Goal: Contribute content

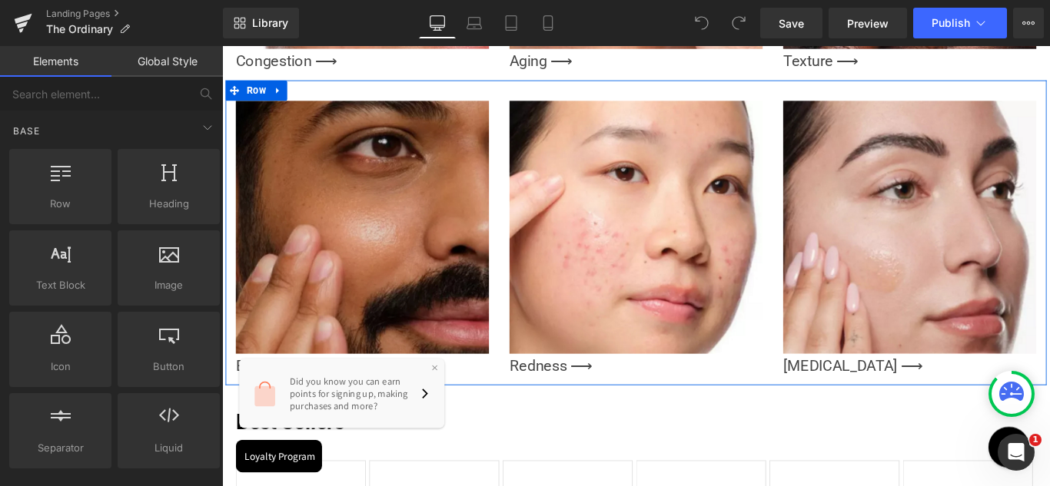
scroll to position [1844, 0]
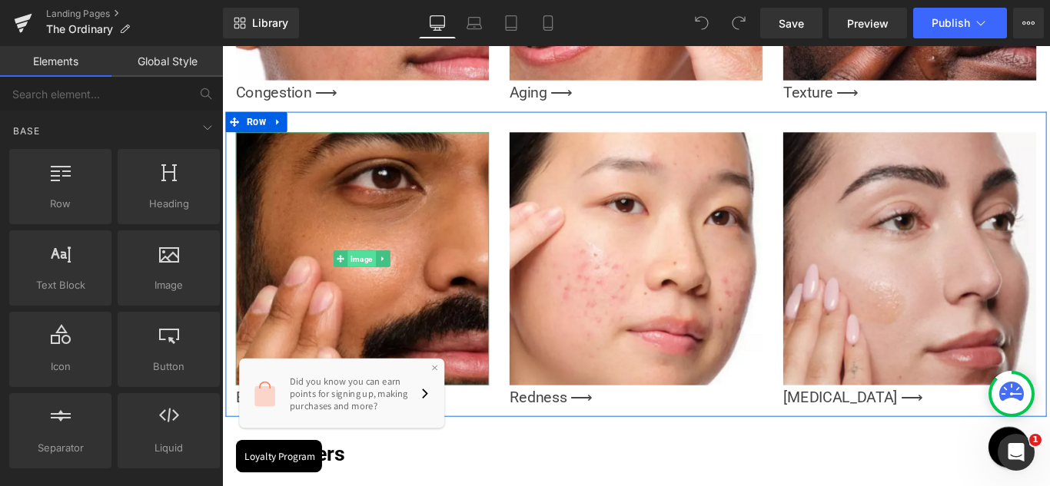
click at [370, 277] on span "Image" at bounding box center [379, 285] width 32 height 18
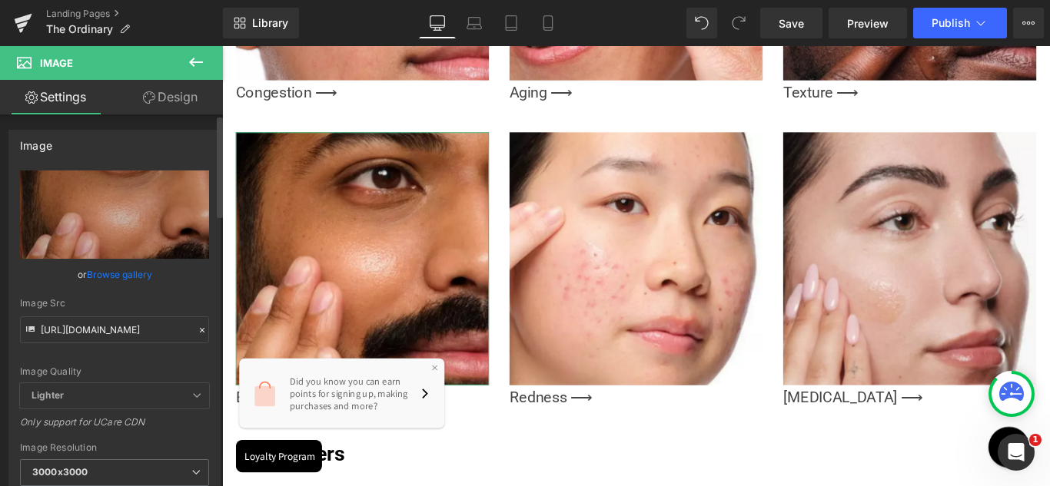
click at [96, 276] on link "Browse gallery" at bounding box center [119, 274] width 65 height 27
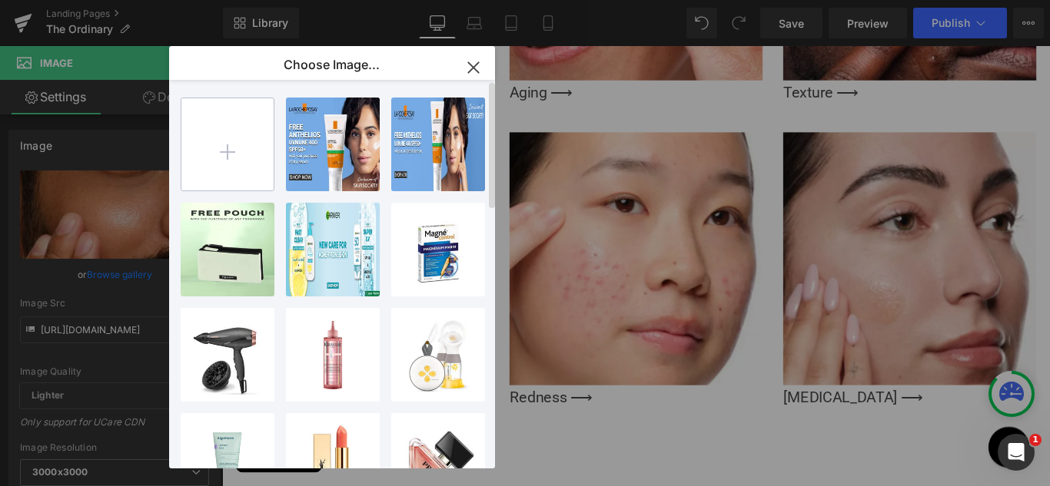
click at [226, 155] on input "file" at bounding box center [227, 144] width 92 height 92
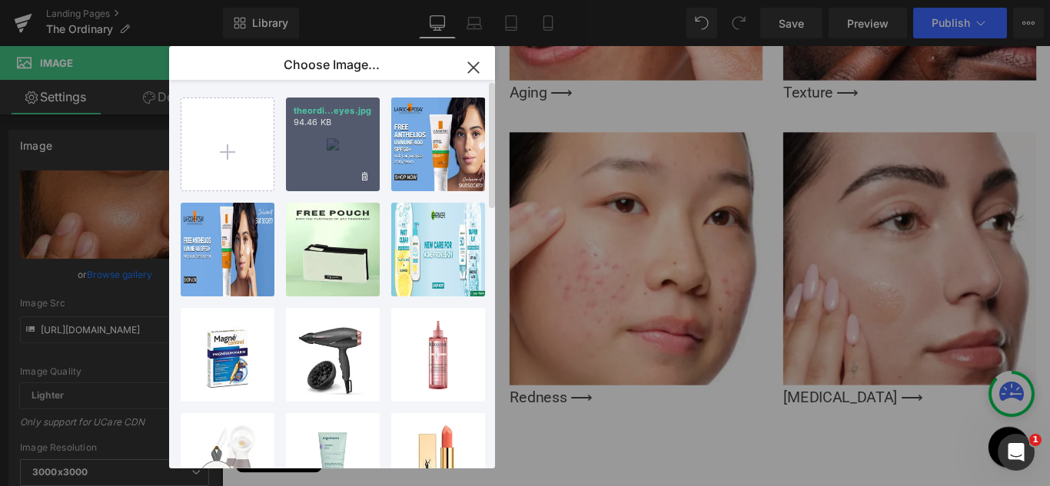
click at [343, 158] on div "theordi...eyes.jpg 94.46 KB" at bounding box center [333, 145] width 94 height 94
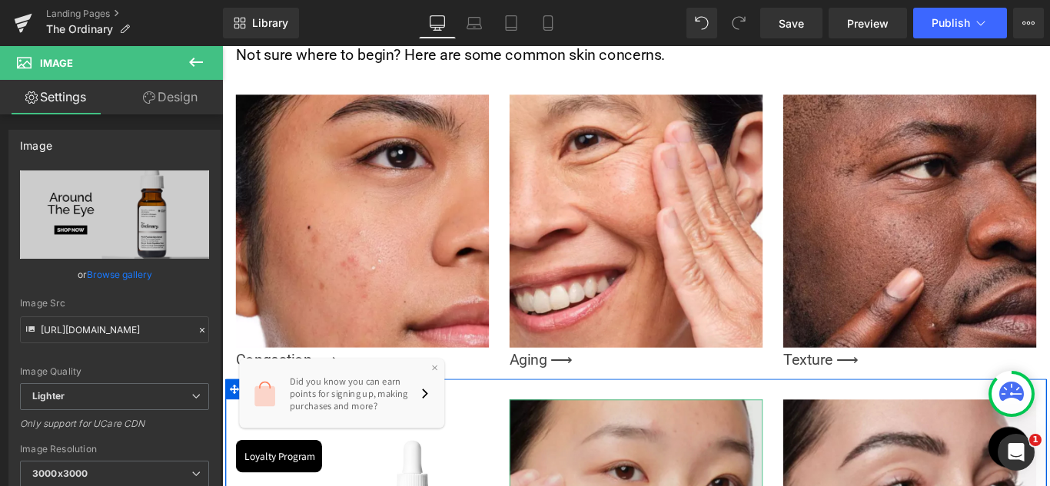
scroll to position [1537, 0]
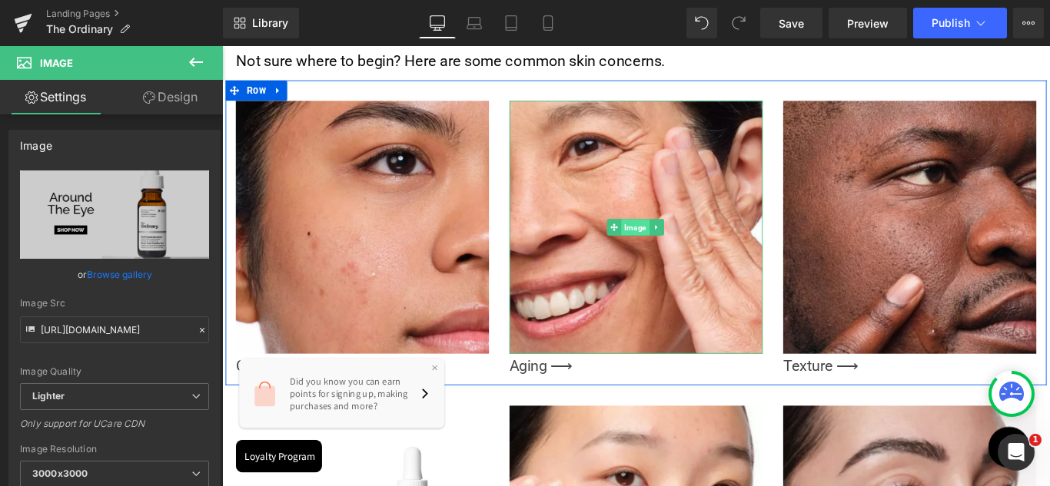
click at [672, 241] on span "Image" at bounding box center [687, 250] width 32 height 18
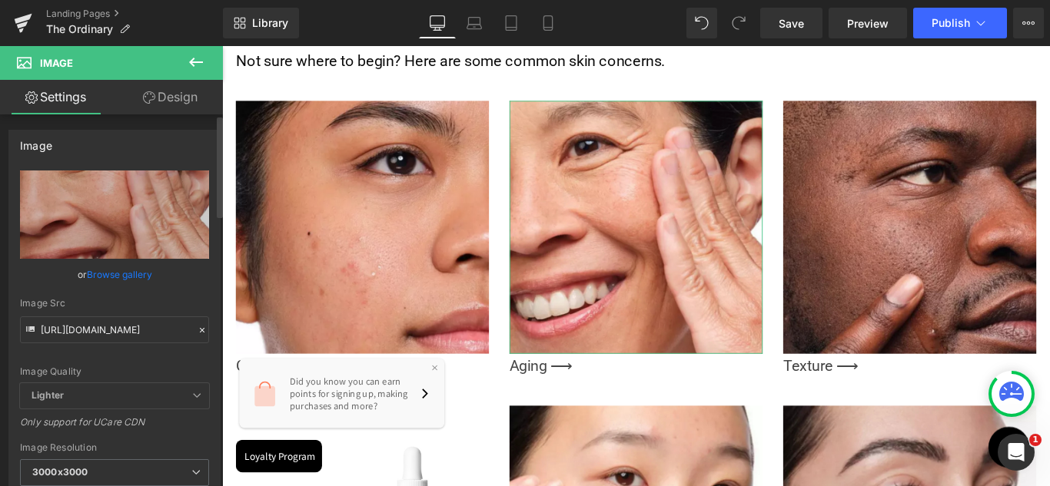
click at [95, 274] on link "Browse gallery" at bounding box center [119, 274] width 65 height 27
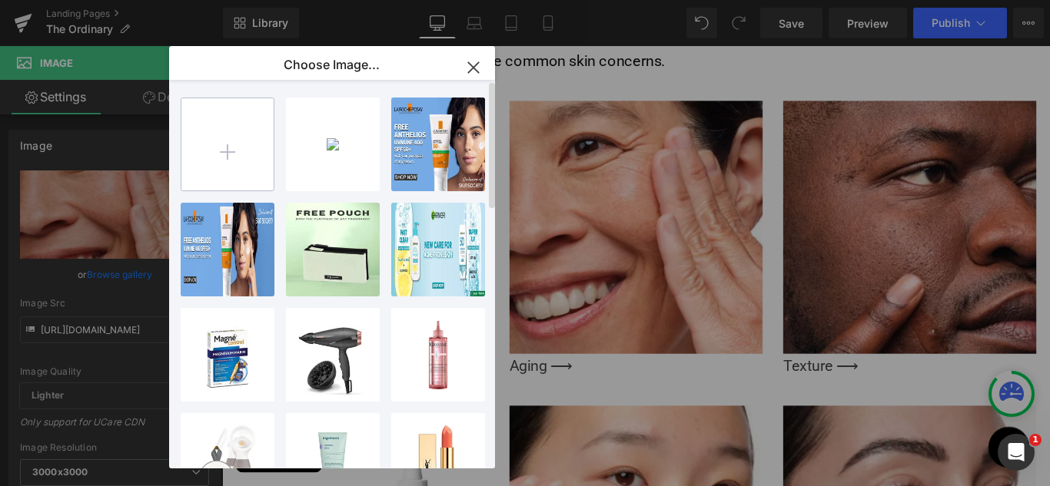
click at [227, 151] on input "file" at bounding box center [227, 144] width 92 height 92
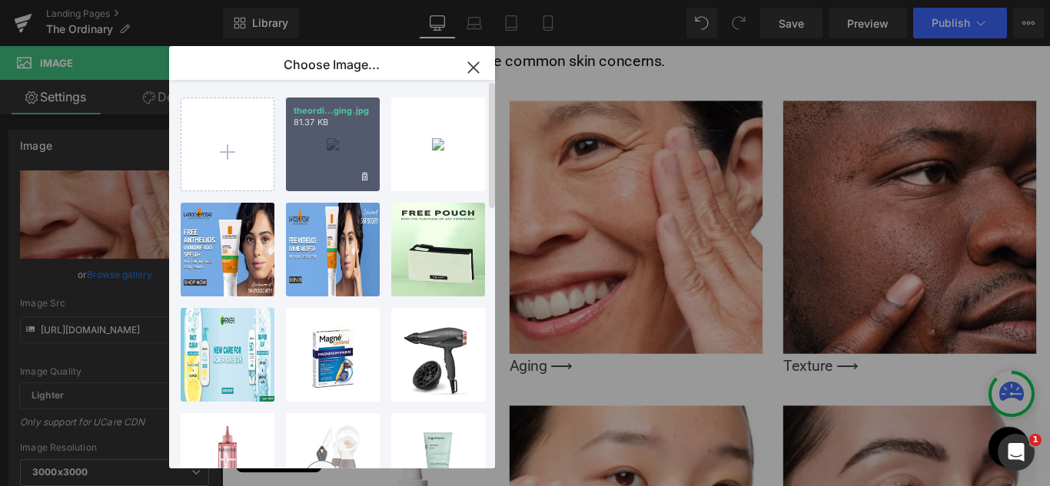
click at [333, 151] on div "theordi...ging.jpg 81.37 KB" at bounding box center [333, 145] width 94 height 94
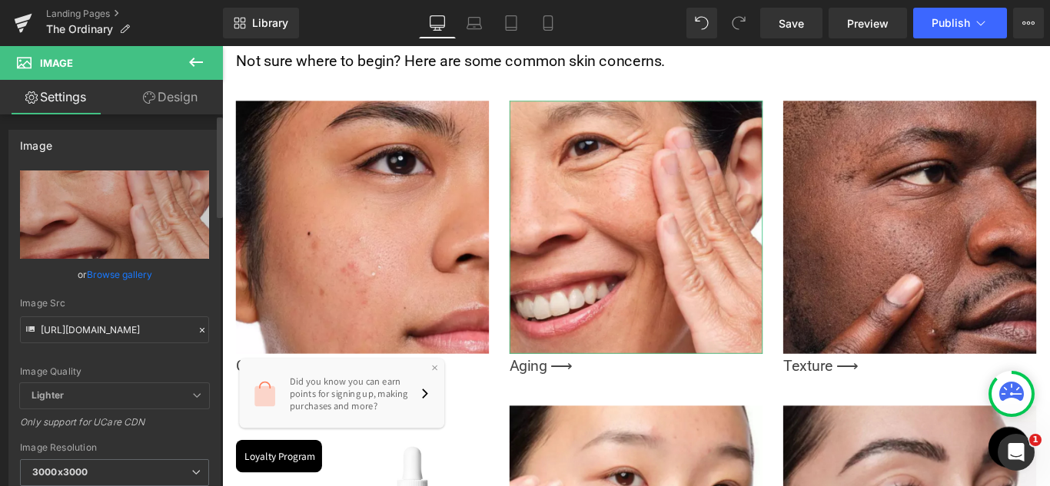
click at [105, 275] on link "Browse gallery" at bounding box center [119, 274] width 65 height 27
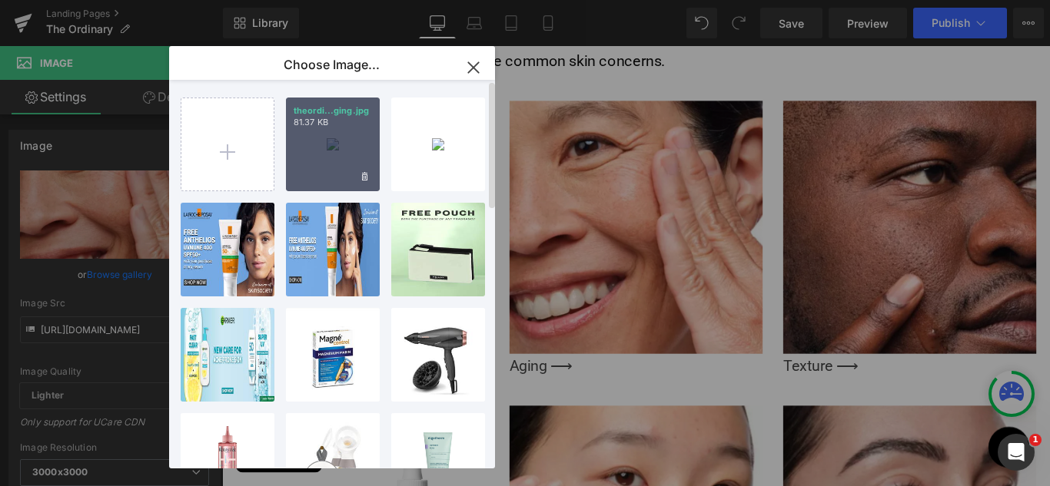
click at [314, 146] on div "theordi...ging.jpg 81.37 KB" at bounding box center [333, 145] width 94 height 94
click at [324, 158] on img at bounding box center [379, 250] width 284 height 284
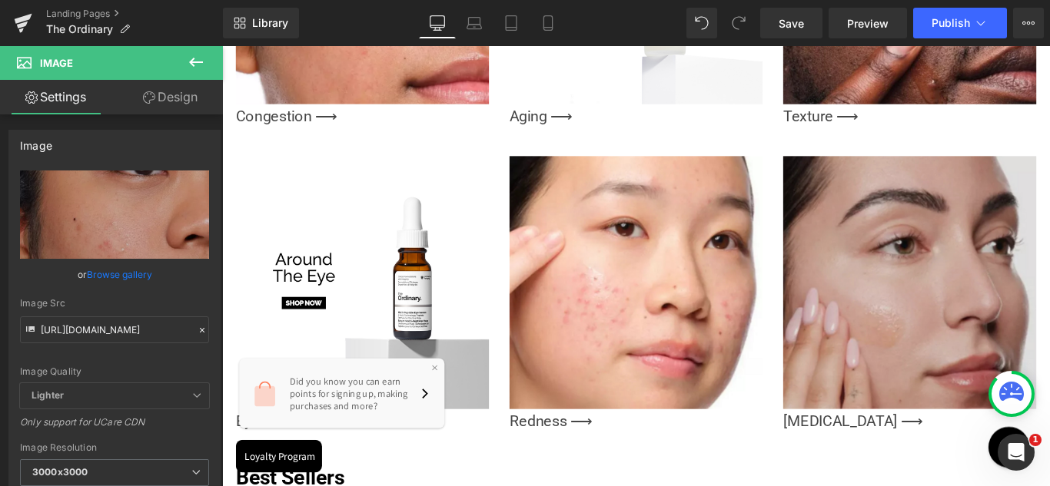
scroll to position [1844, 0]
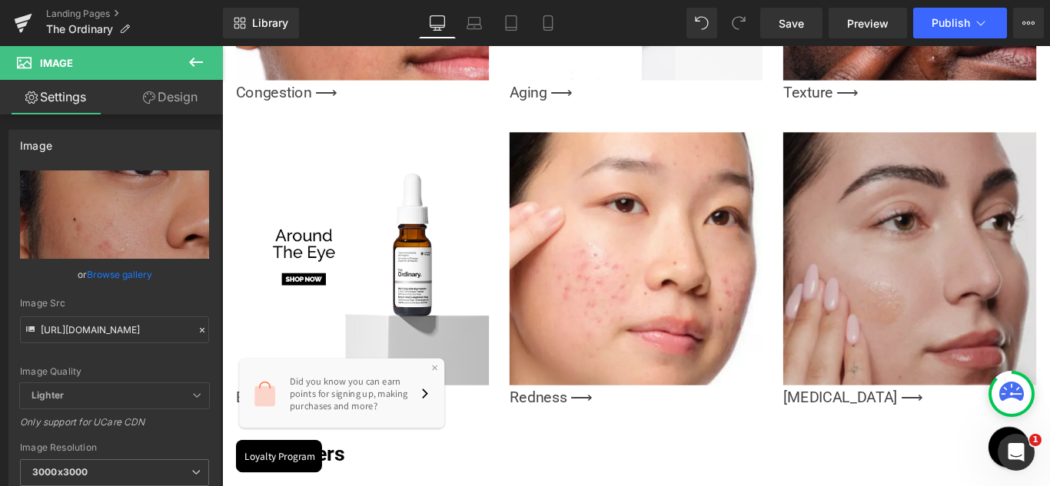
click at [1014, 265] on img at bounding box center [994, 285] width 284 height 284
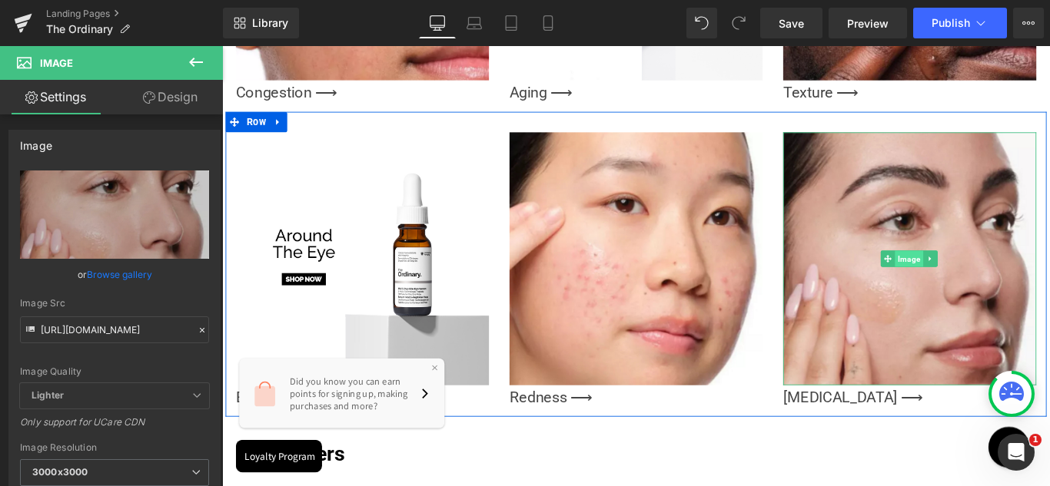
click at [991, 279] on span "Image" at bounding box center [994, 285] width 32 height 18
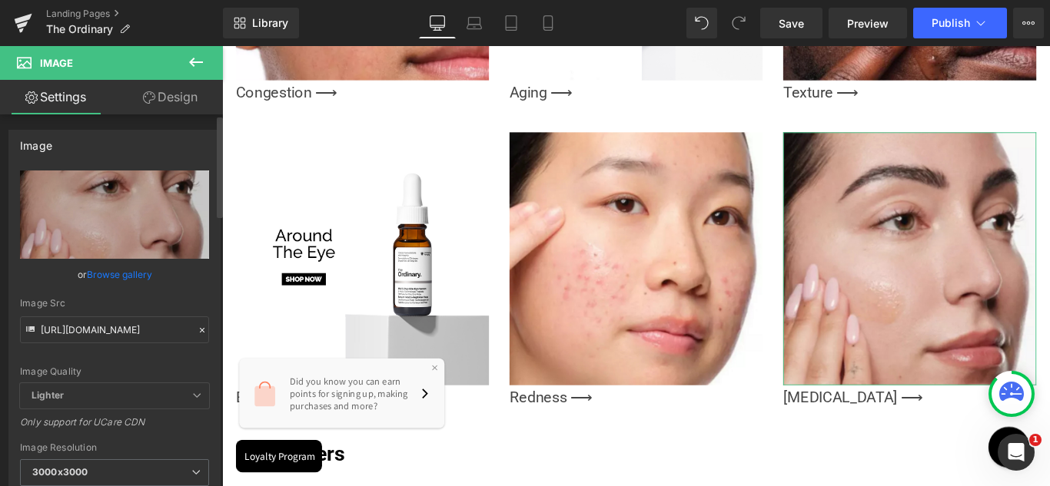
click at [102, 276] on link "Browse gallery" at bounding box center [119, 274] width 65 height 27
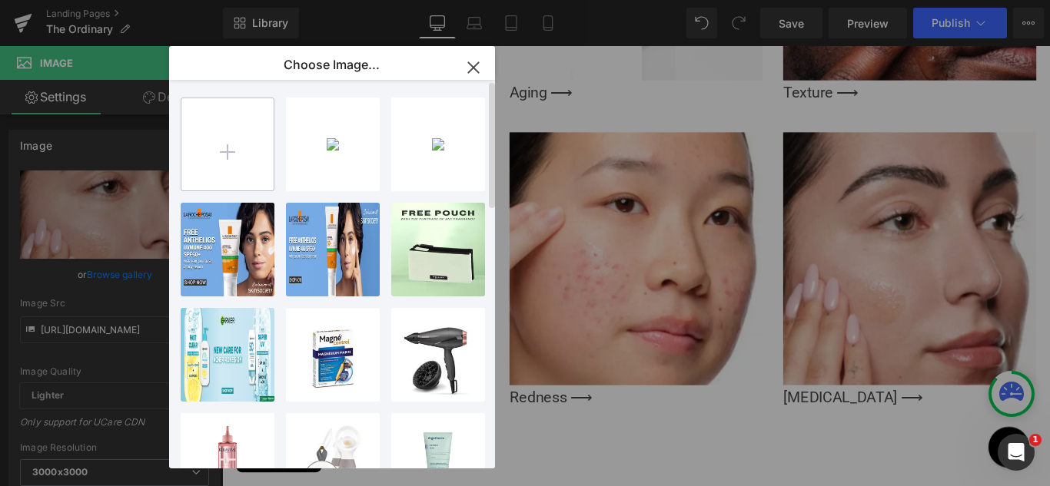
click at [224, 158] on input "file" at bounding box center [227, 144] width 92 height 92
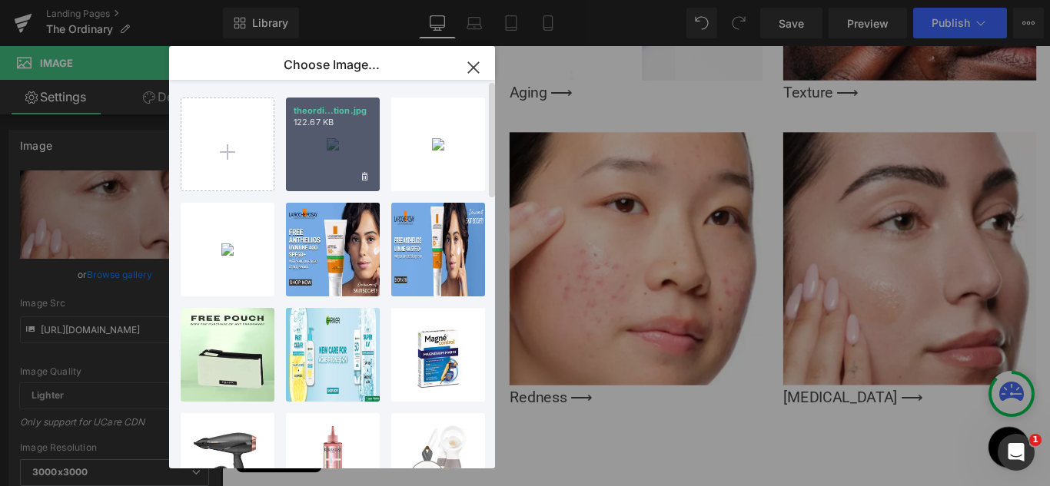
click at [327, 149] on div "theordi...tion.jpg 122.67 KB" at bounding box center [333, 145] width 94 height 94
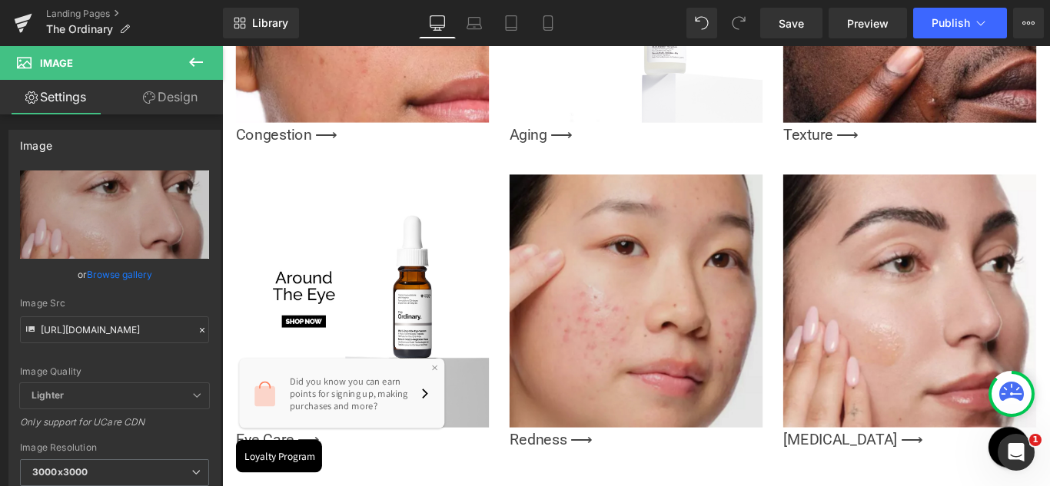
scroll to position [1797, 0]
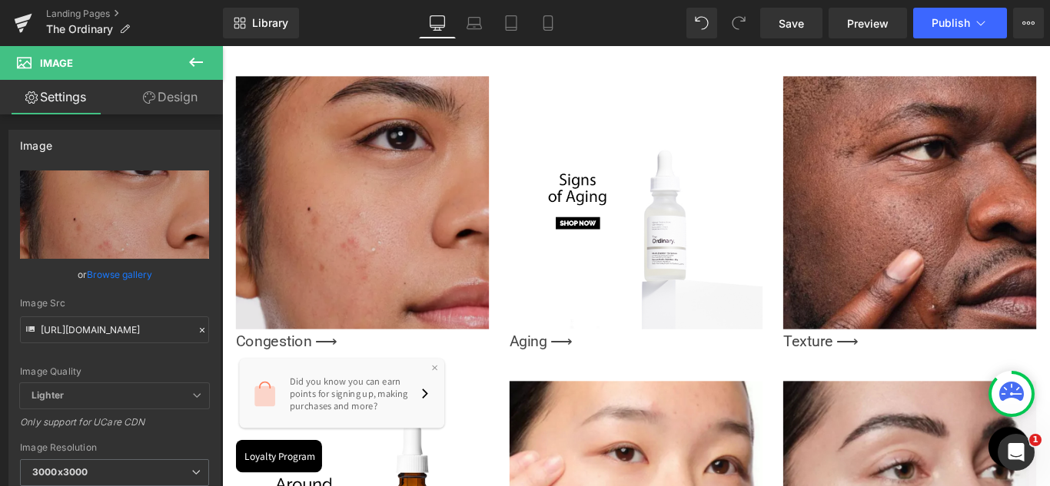
scroll to position [1490, 0]
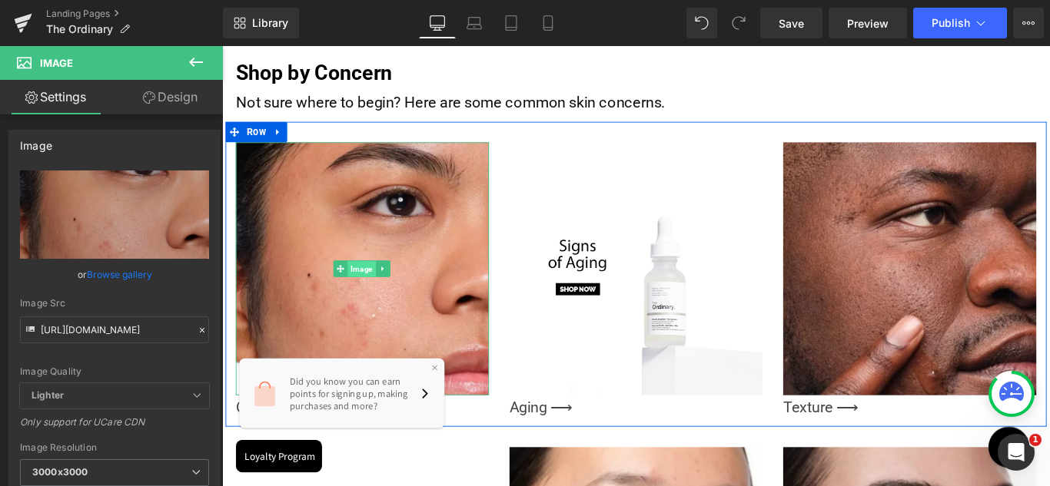
click at [365, 292] on span "Image" at bounding box center [379, 297] width 32 height 18
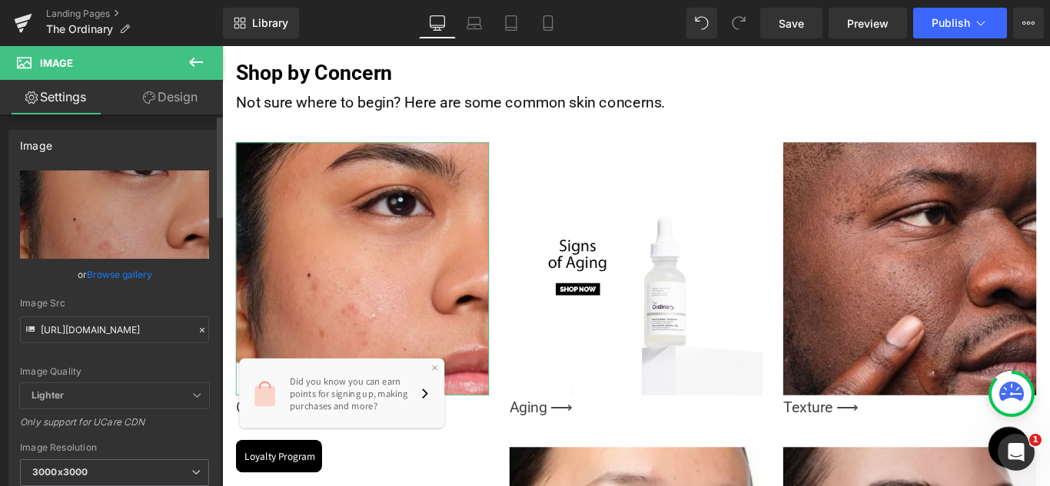
click at [134, 274] on link "Browse gallery" at bounding box center [119, 274] width 65 height 27
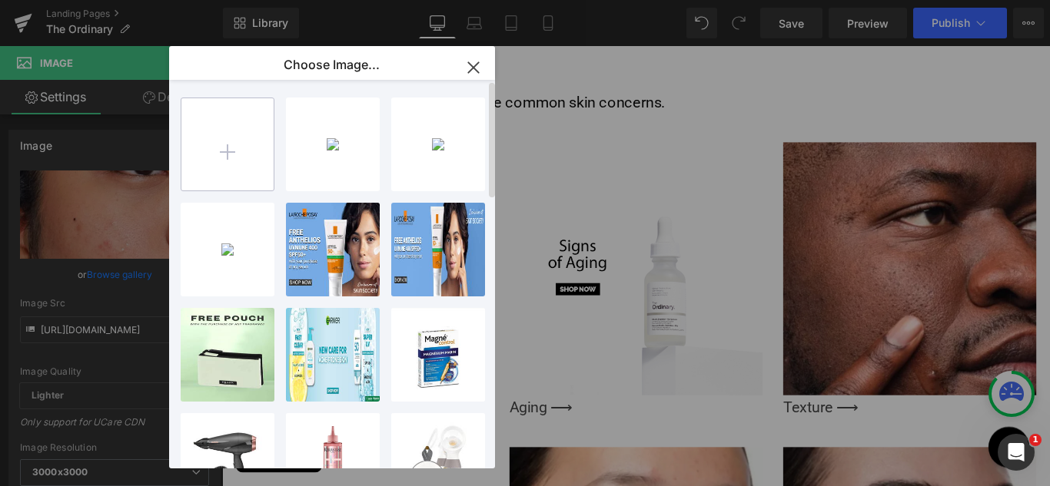
click at [241, 148] on input "file" at bounding box center [227, 144] width 92 height 92
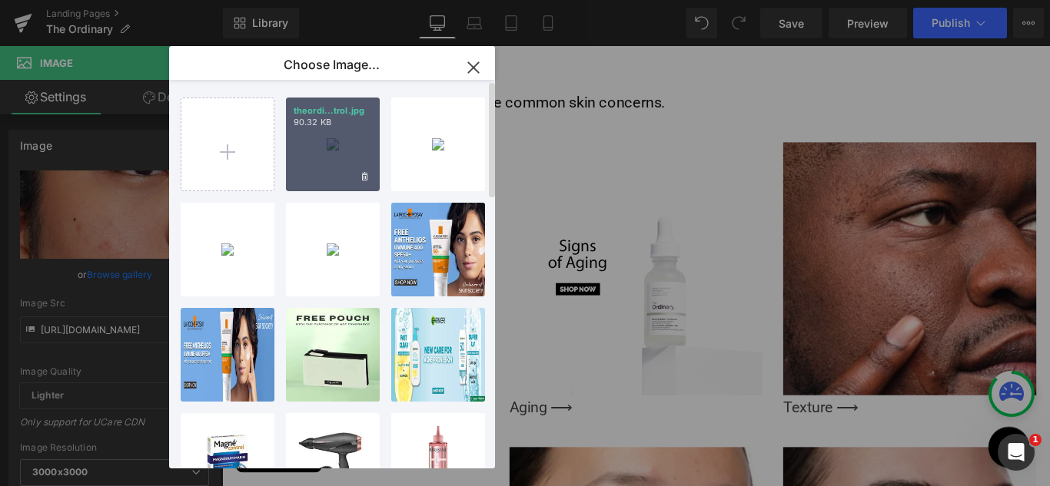
click at [335, 159] on div "theordi...trol.jpg 90.32 KB" at bounding box center [333, 145] width 94 height 94
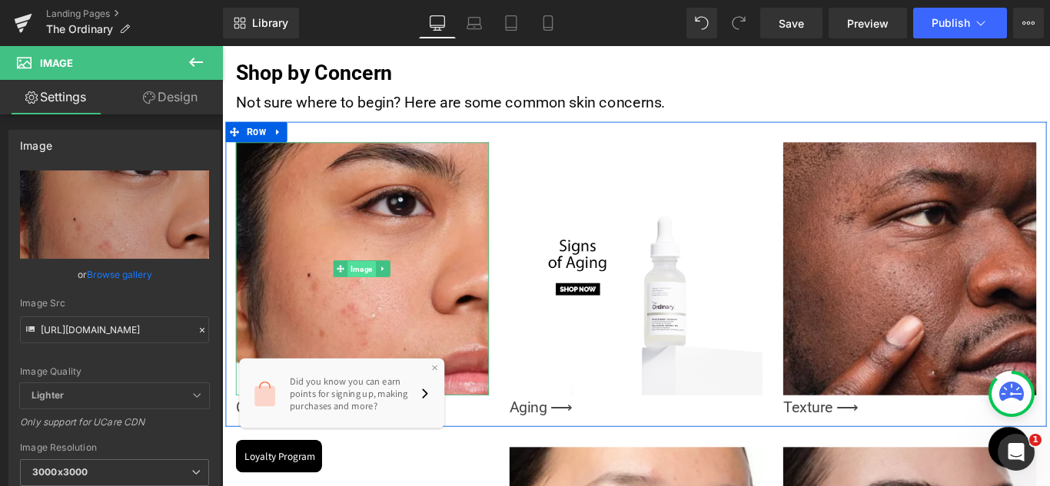
click at [377, 288] on span "Image" at bounding box center [379, 297] width 32 height 18
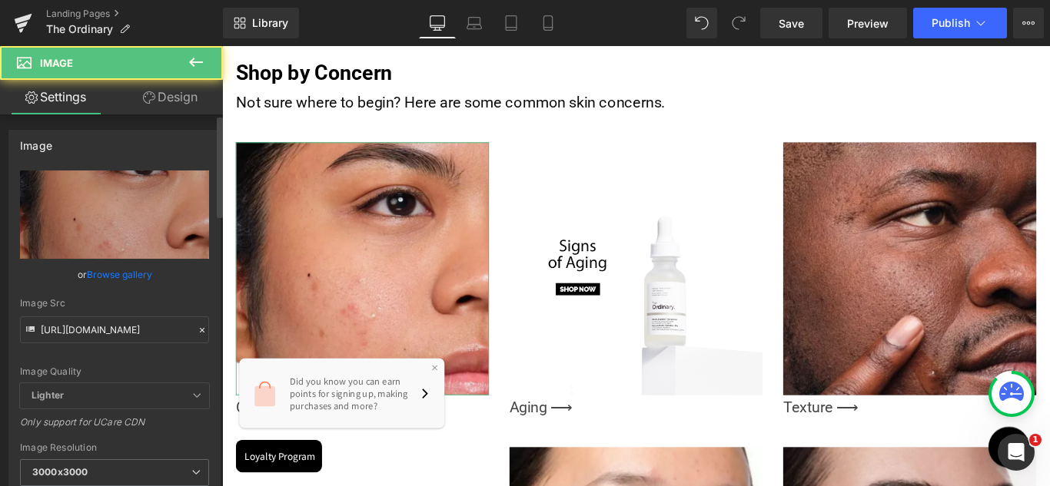
click at [124, 271] on link "Browse gallery" at bounding box center [119, 274] width 65 height 27
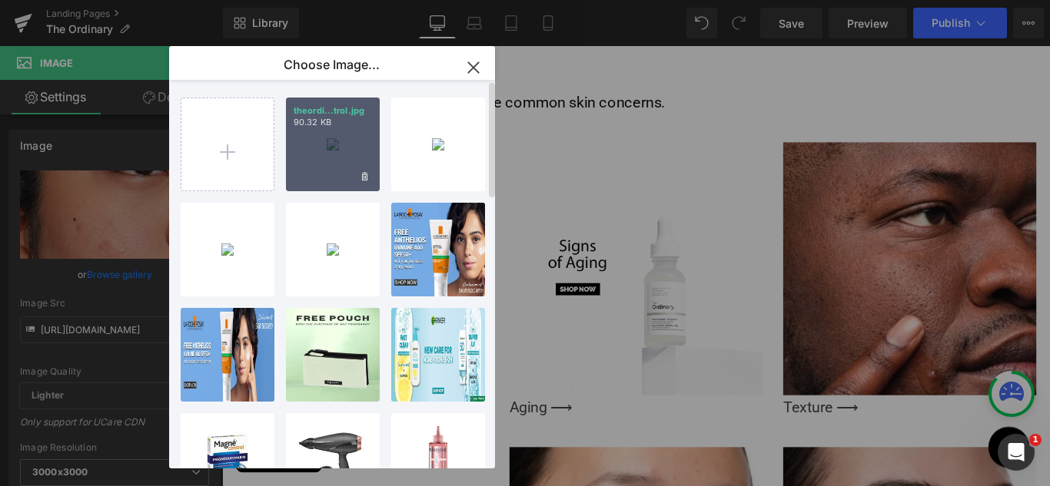
click at [330, 134] on div "theordi...trol.jpg 90.32 KB" at bounding box center [333, 145] width 94 height 94
click at [343, 145] on div "Image Congestion ⟶ Button Image Aging ⟶ Button Image Texture ⟶ Button Row" at bounding box center [687, 302] width 922 height 343
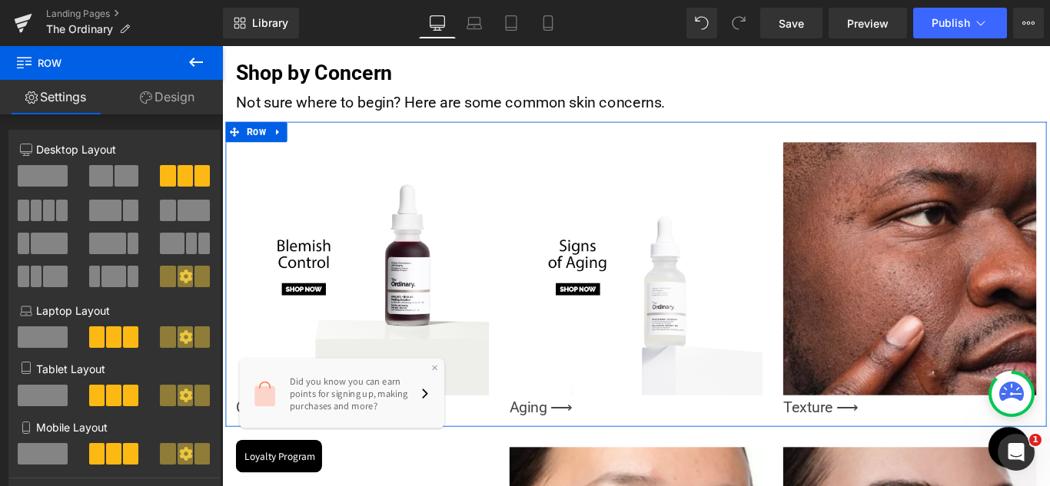
click at [533, 140] on div "Image Congestion ⟶ Button Image Aging ⟶ Button Image Texture ⟶ Button Row" at bounding box center [687, 302] width 922 height 343
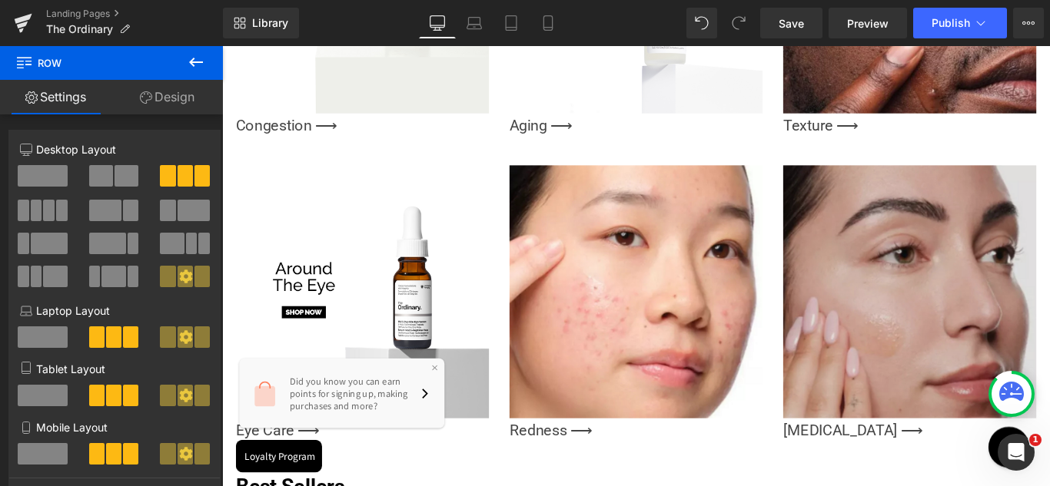
scroll to position [1874, 0]
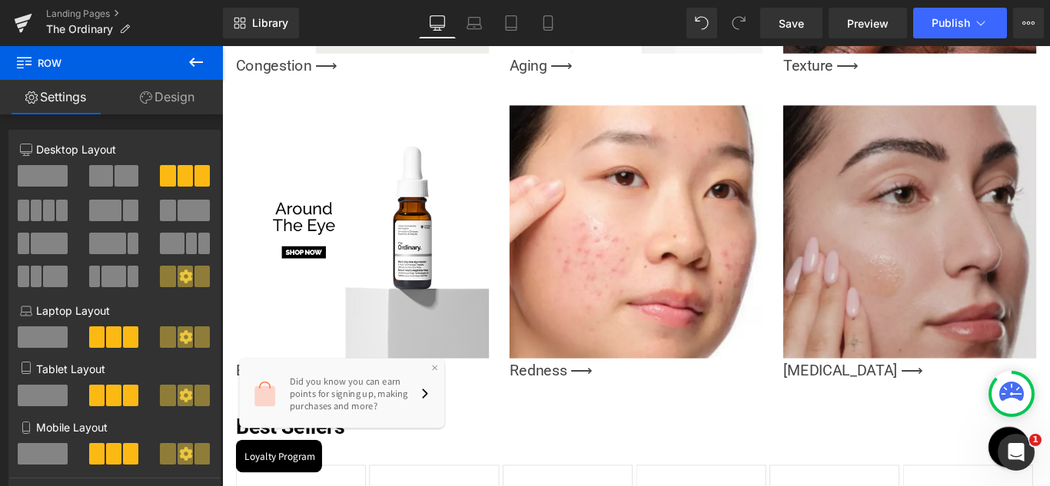
click at [998, 241] on div "Image" at bounding box center [994, 255] width 284 height 284
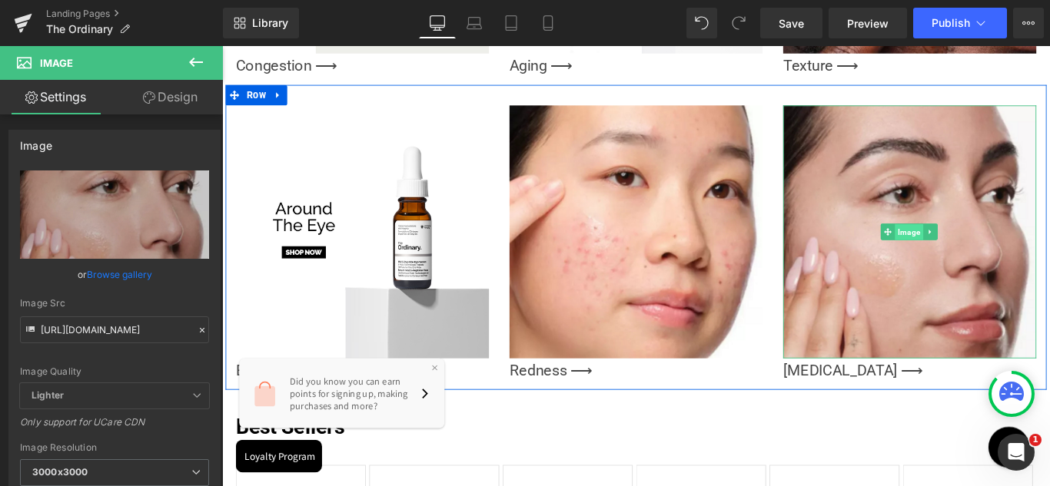
click at [983, 250] on span "Image" at bounding box center [994, 256] width 32 height 18
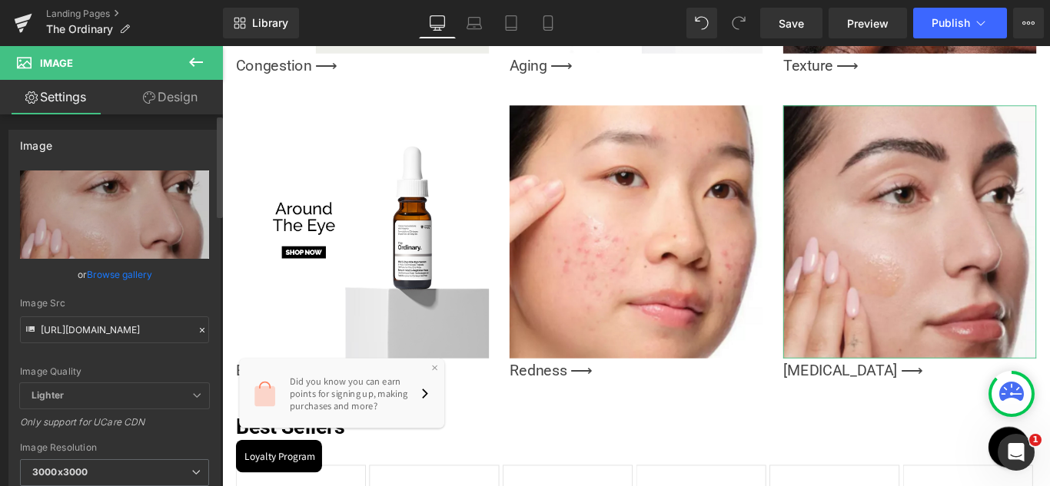
click at [107, 272] on link "Browse gallery" at bounding box center [119, 274] width 65 height 27
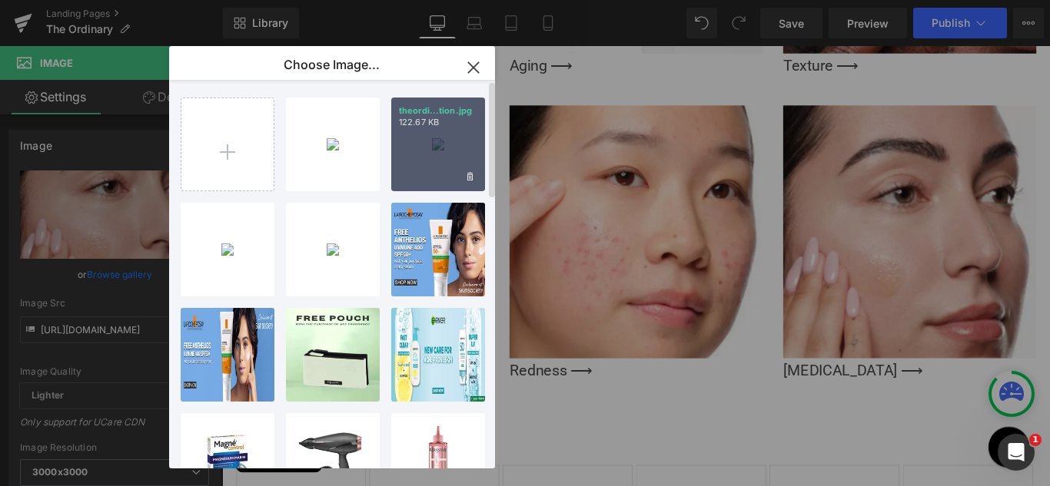
click at [429, 143] on div "theordi...tion.jpg 122.67 KB" at bounding box center [438, 145] width 94 height 94
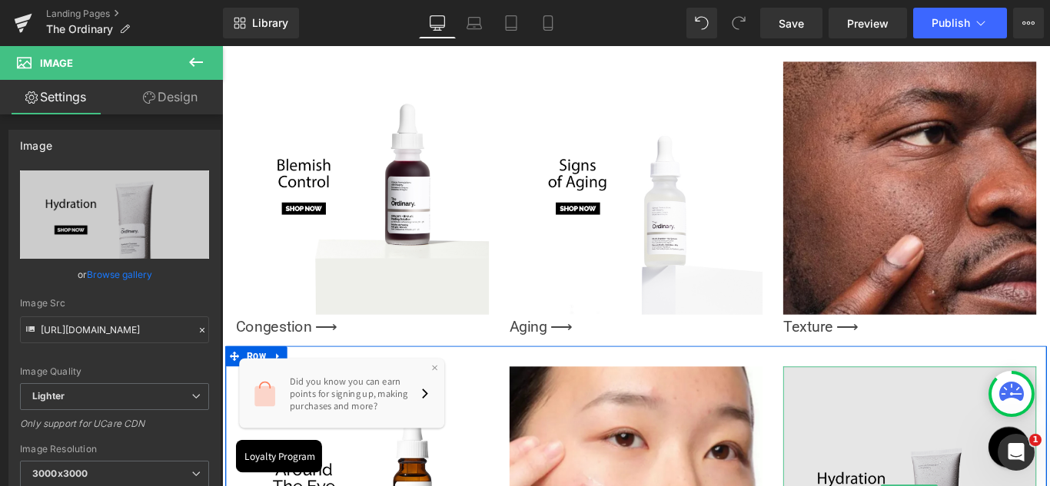
scroll to position [1567, 0]
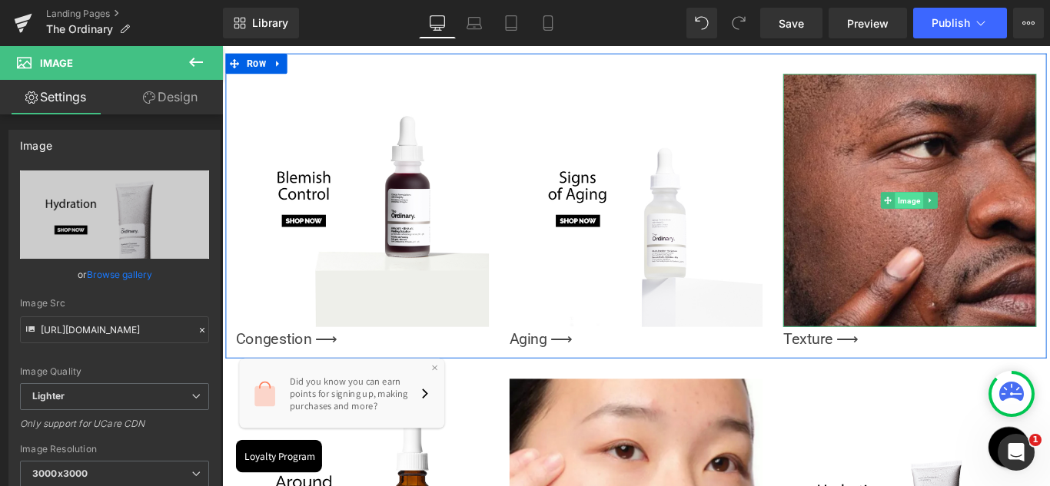
click at [987, 211] on span "Image" at bounding box center [994, 220] width 32 height 18
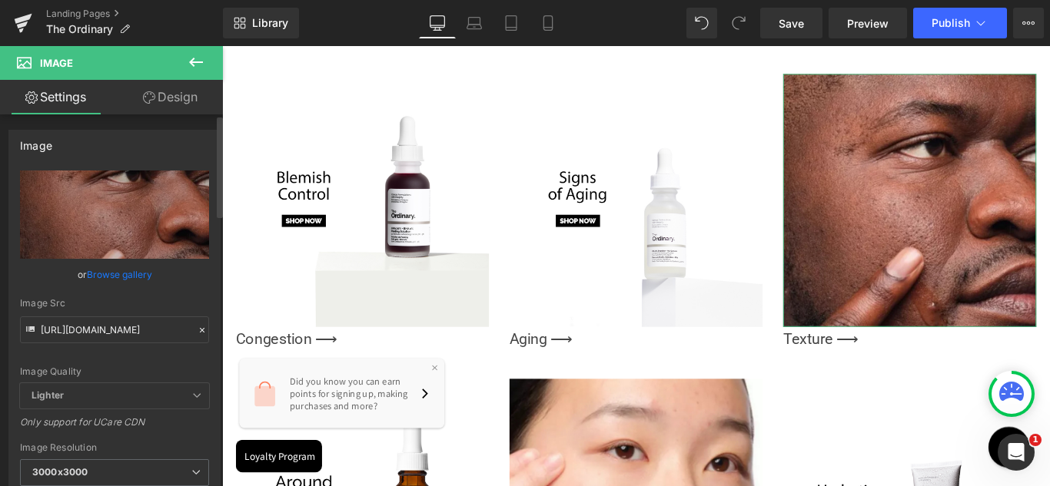
click at [109, 270] on link "Browse gallery" at bounding box center [119, 274] width 65 height 27
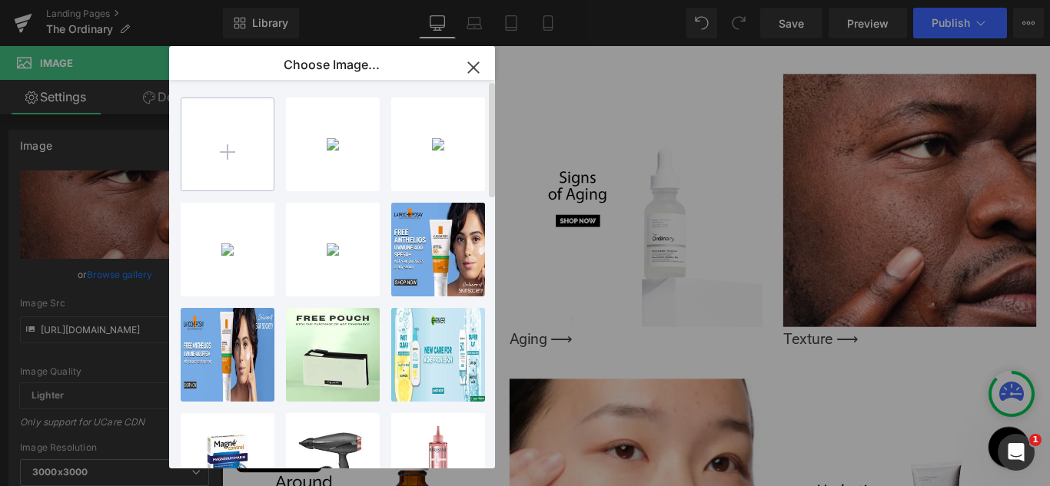
click at [227, 148] on input "file" at bounding box center [227, 144] width 92 height 92
type input "C:\fakepath\theordinary_skinconcerns_evenskintone.jpg"
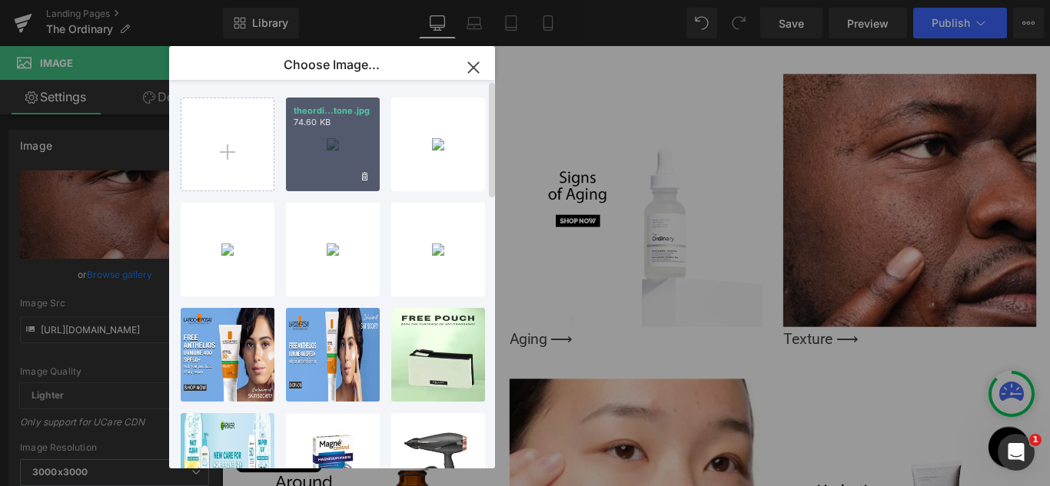
click at [330, 131] on div "theordi...tone.jpg 74.60 KB" at bounding box center [333, 145] width 94 height 94
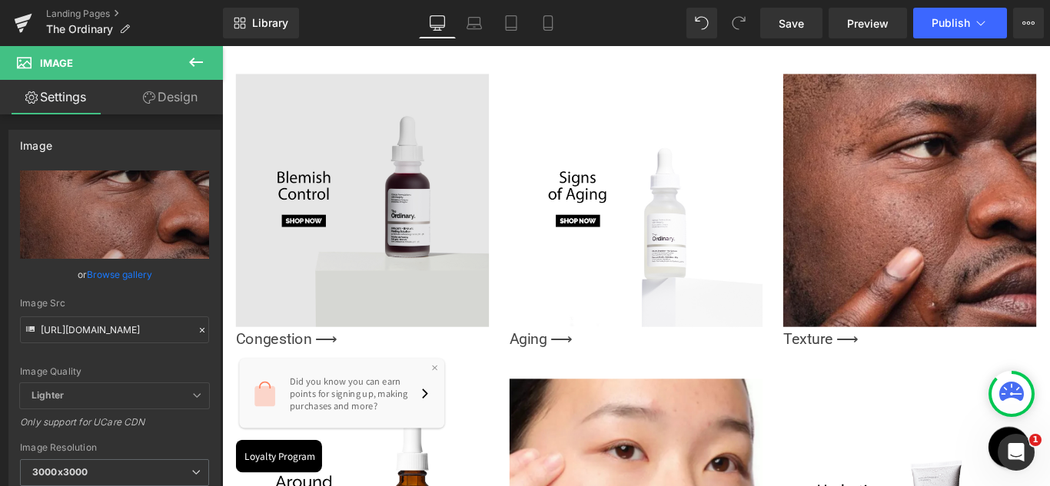
drag, startPoint x: 552, startPoint y: 177, endPoint x: 343, endPoint y: 141, distance: 212.1
click at [343, 141] on img at bounding box center [379, 220] width 284 height 284
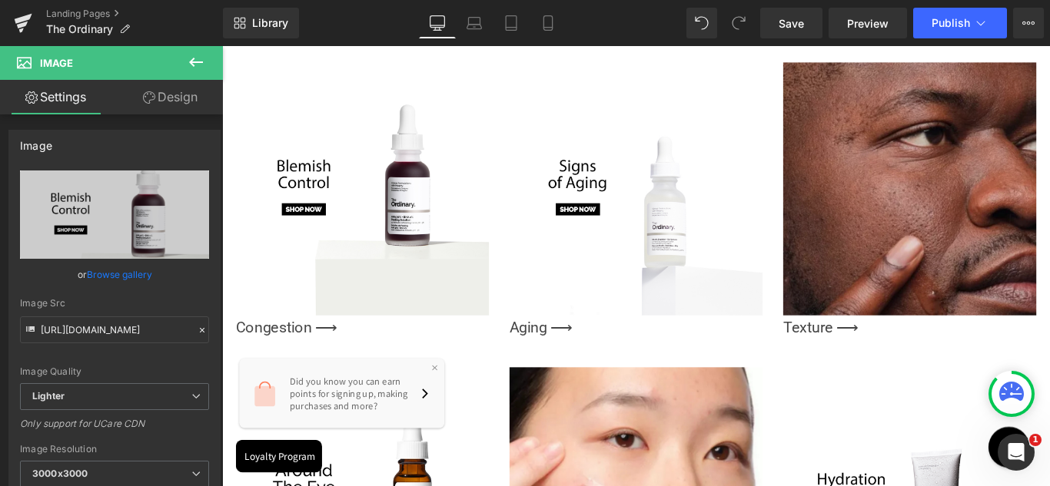
scroll to position [1568, 0]
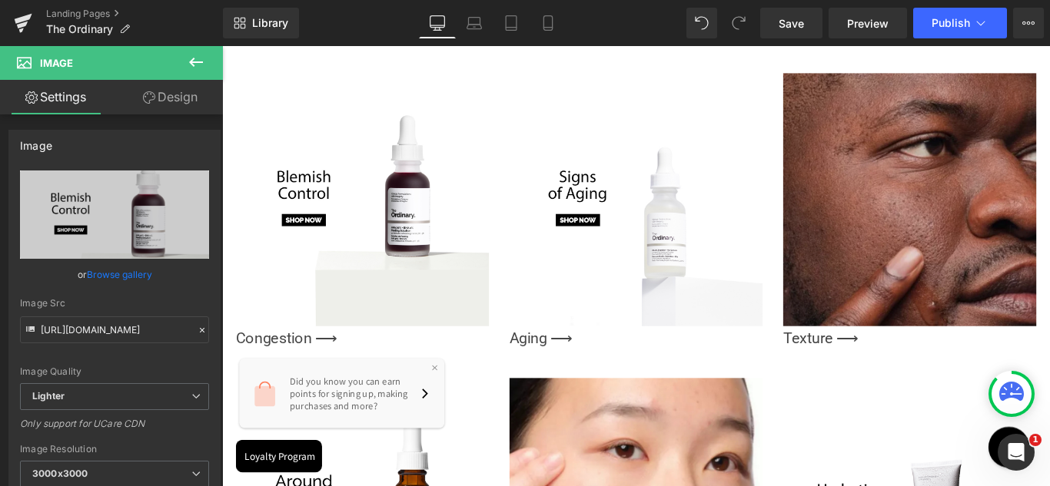
click at [964, 203] on div "Image" at bounding box center [994, 219] width 284 height 284
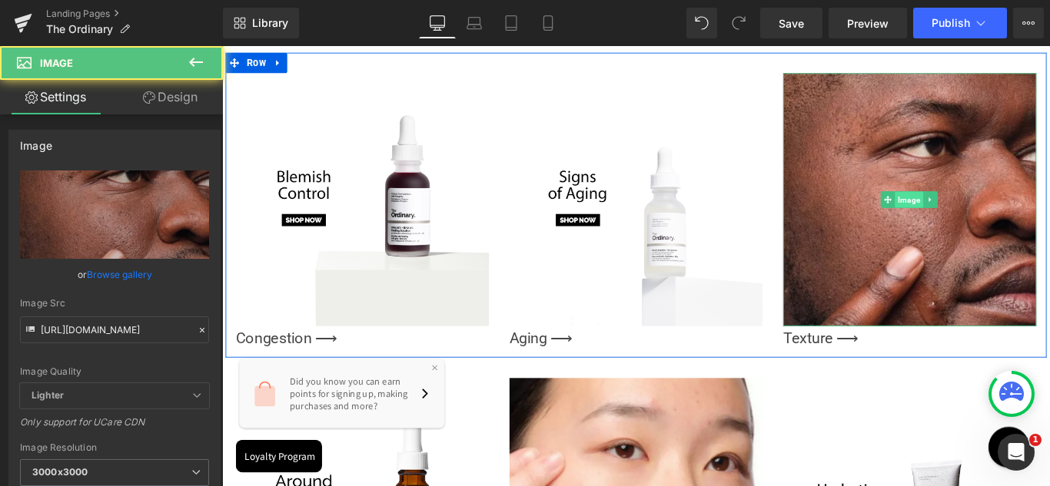
click at [978, 210] on span "Image" at bounding box center [994, 219] width 32 height 18
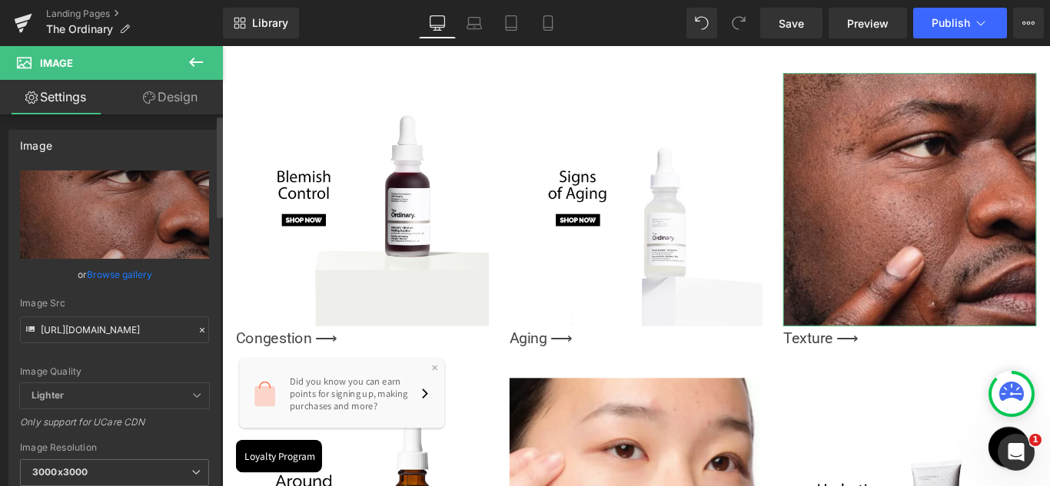
click at [139, 277] on link "Browse gallery" at bounding box center [119, 274] width 65 height 27
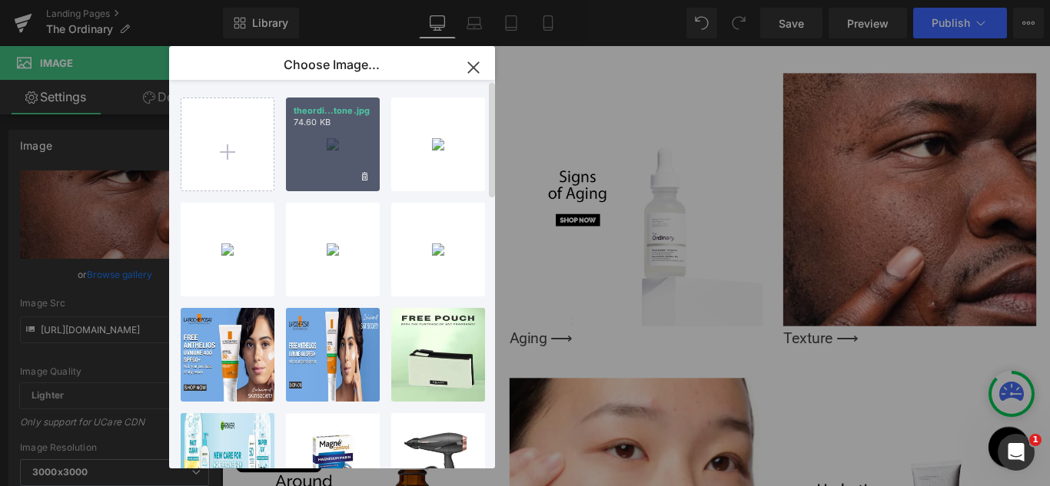
click at [315, 152] on div "theordi...tone.jpg 74.60 KB" at bounding box center [333, 145] width 94 height 94
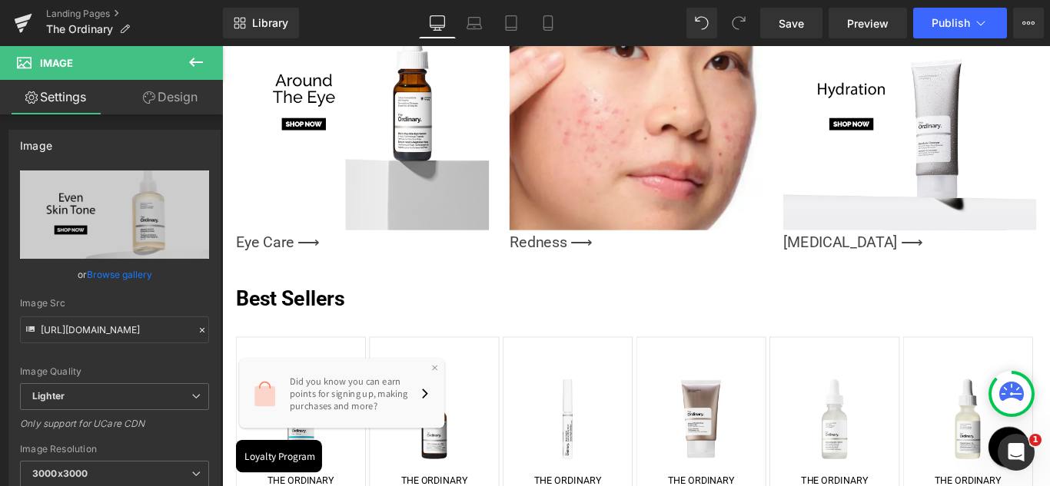
scroll to position [2019, 0]
